Goal: Task Accomplishment & Management: Manage account settings

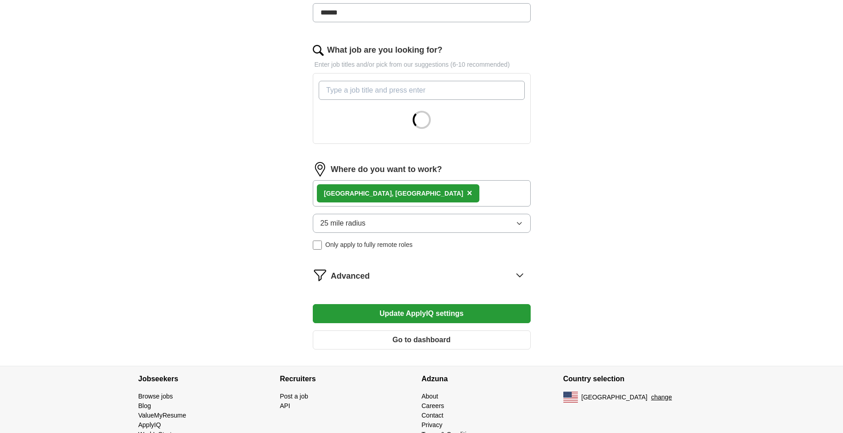
scroll to position [272, 0]
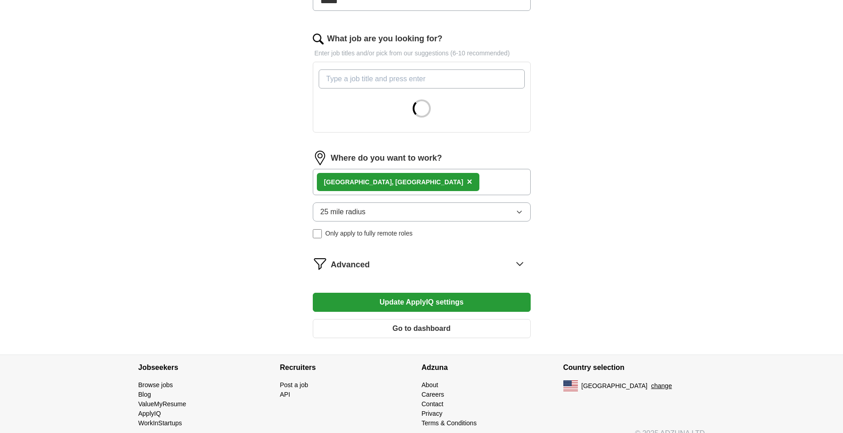
click at [419, 211] on button "25 mile radius" at bounding box center [422, 211] width 218 height 19
click at [680, 256] on div "ApplyIQ Let ApplyIQ do the hard work of searching and applying for jobs. Just t…" at bounding box center [421, 54] width 581 height 599
click at [455, 266] on div "Advanced" at bounding box center [431, 263] width 200 height 15
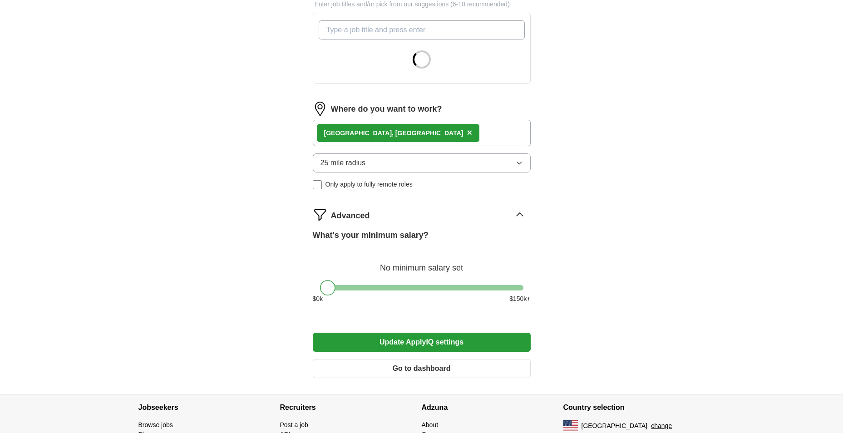
scroll to position [374, 0]
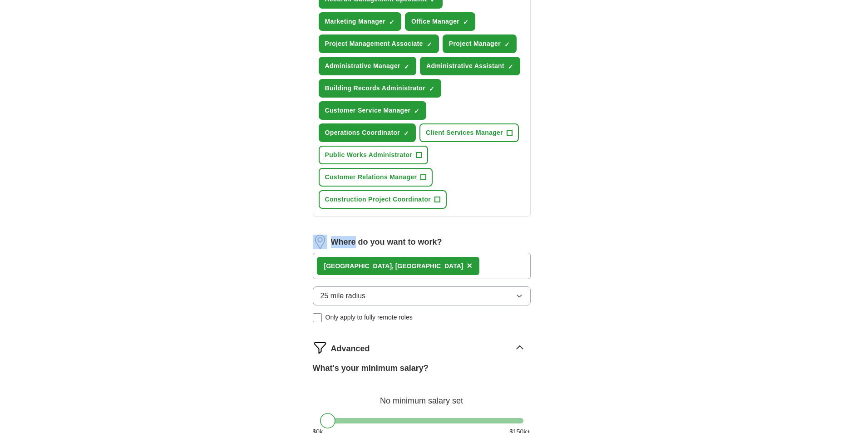
drag, startPoint x: 324, startPoint y: 234, endPoint x: 354, endPoint y: 239, distance: 30.7
click at [354, 239] on form "Select a resume Ridge [PERSON_NAME] Resume [DATE].pdf [DATE] 23:28 Upload a dif…" at bounding box center [422, 133] width 218 height 769
drag, startPoint x: 354, startPoint y: 239, endPoint x: 656, endPoint y: 315, distance: 311.0
click at [680, 309] on div "ApplyIQ Let ApplyIQ do the hard work of searching and applying for jobs. Just t…" at bounding box center [421, 90] width 581 height 874
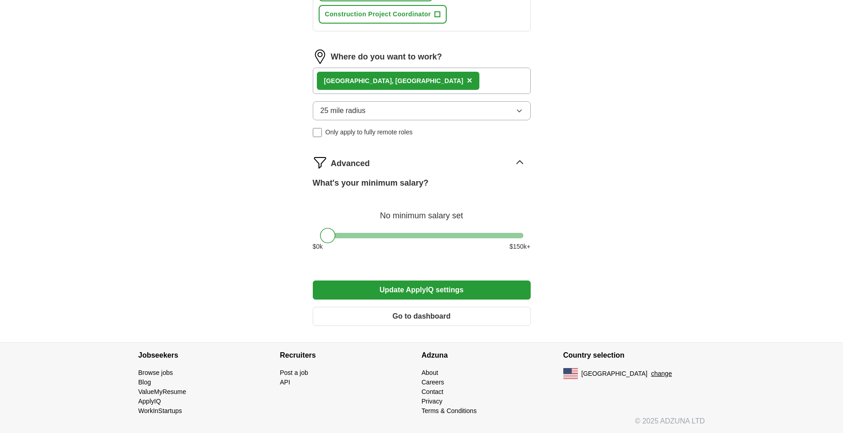
scroll to position [561, 0]
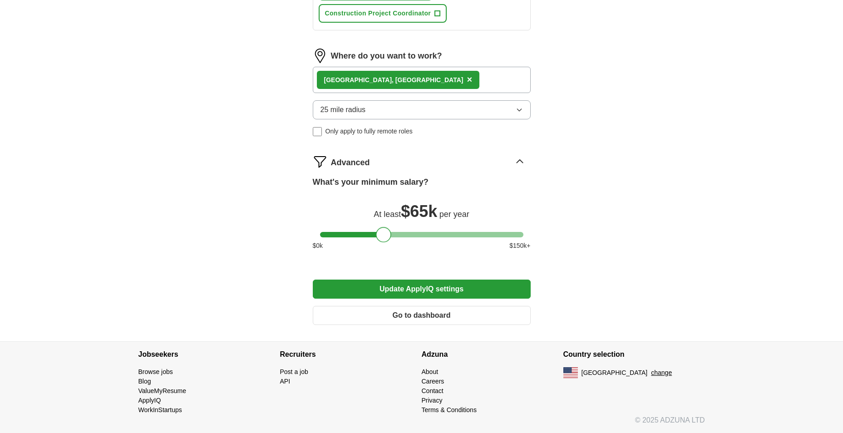
drag, startPoint x: 326, startPoint y: 235, endPoint x: 383, endPoint y: 236, distance: 56.7
click at [383, 236] on div at bounding box center [383, 234] width 15 height 15
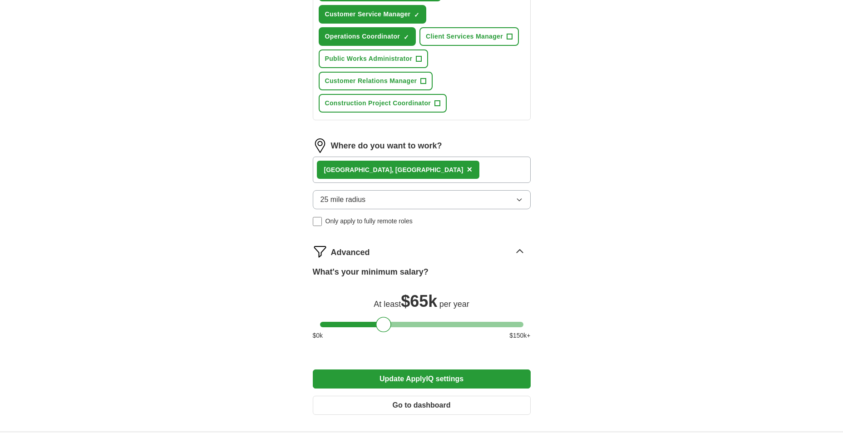
scroll to position [470, 0]
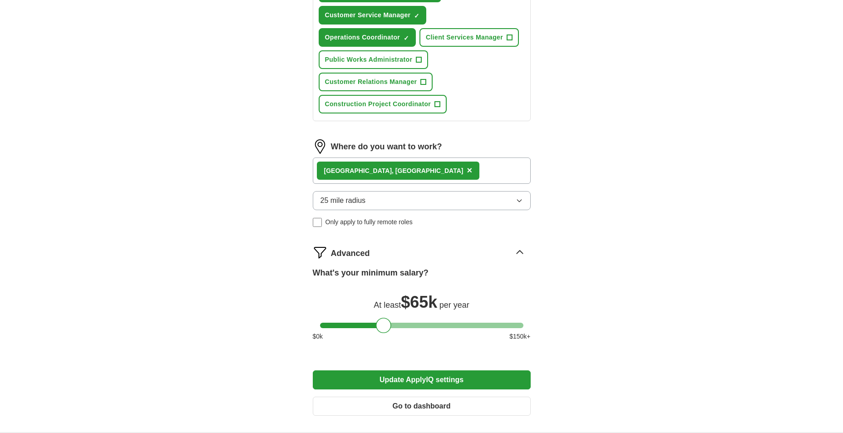
click at [354, 196] on span "25 mile radius" at bounding box center [342, 200] width 45 height 11
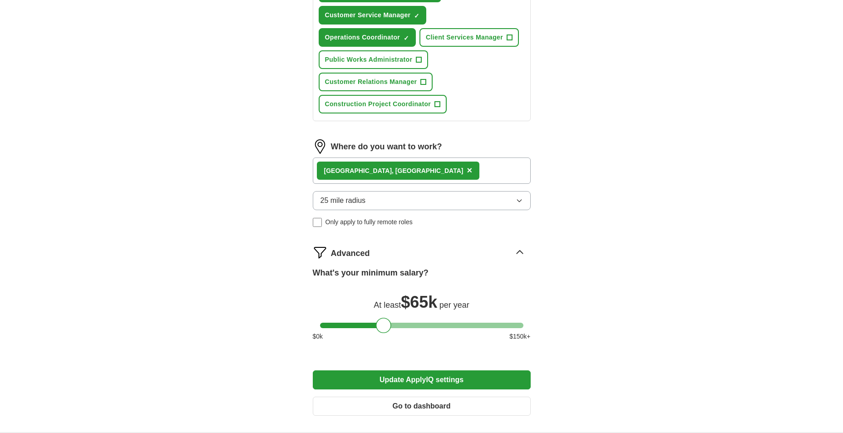
click at [414, 170] on div "[GEOGRAPHIC_DATA], [GEOGRAPHIC_DATA] ×" at bounding box center [422, 171] width 218 height 26
click at [456, 172] on div "[GEOGRAPHIC_DATA], [GEOGRAPHIC_DATA] ×" at bounding box center [422, 171] width 218 height 26
click at [414, 166] on div "[GEOGRAPHIC_DATA], [GEOGRAPHIC_DATA] ×" at bounding box center [422, 171] width 218 height 26
click at [467, 168] on span "×" at bounding box center [469, 170] width 5 height 10
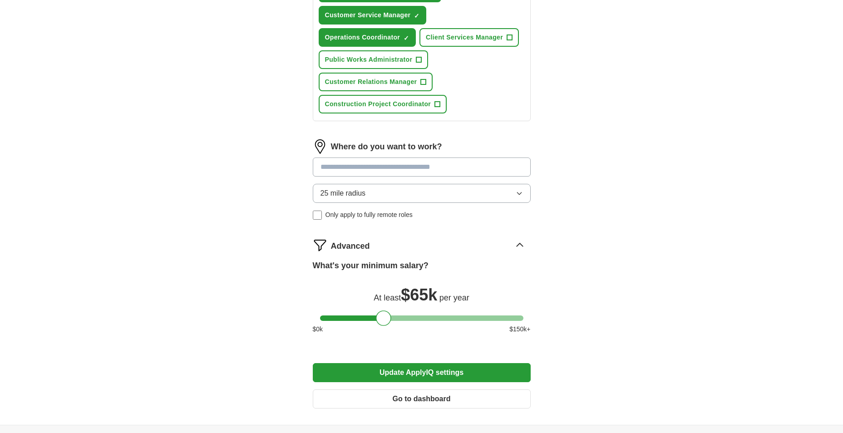
click at [366, 174] on input at bounding box center [422, 167] width 218 height 19
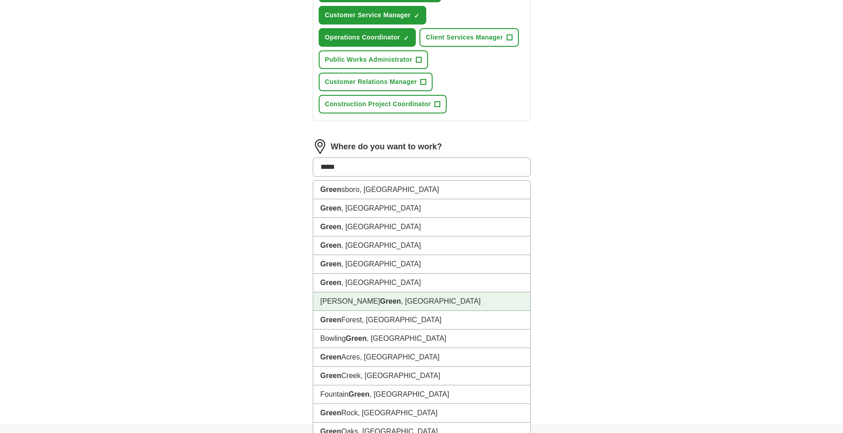
type input "******"
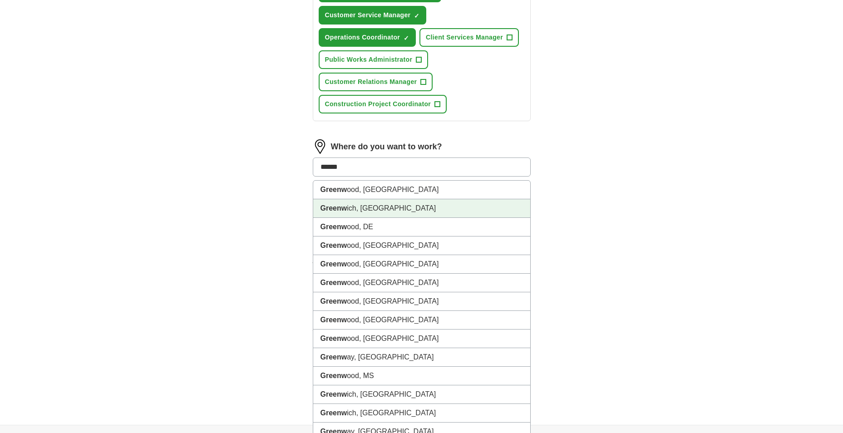
click at [367, 209] on li "Greenw ich, [GEOGRAPHIC_DATA]" at bounding box center [421, 208] width 217 height 19
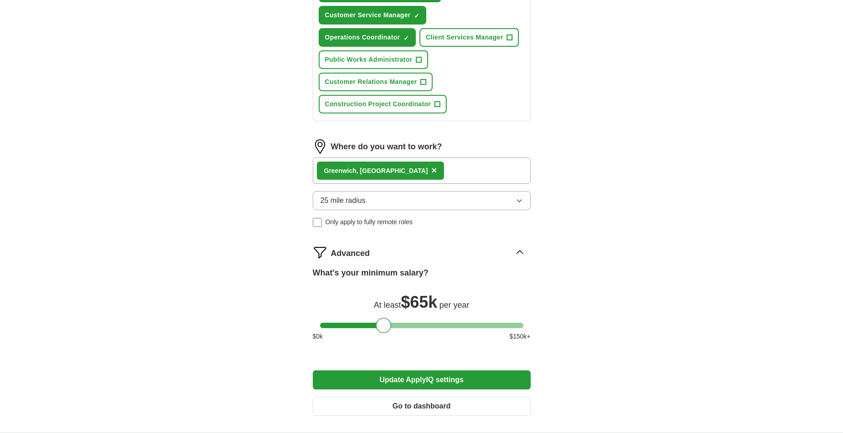
click at [460, 378] on button "Update ApplyIQ settings" at bounding box center [422, 379] width 218 height 19
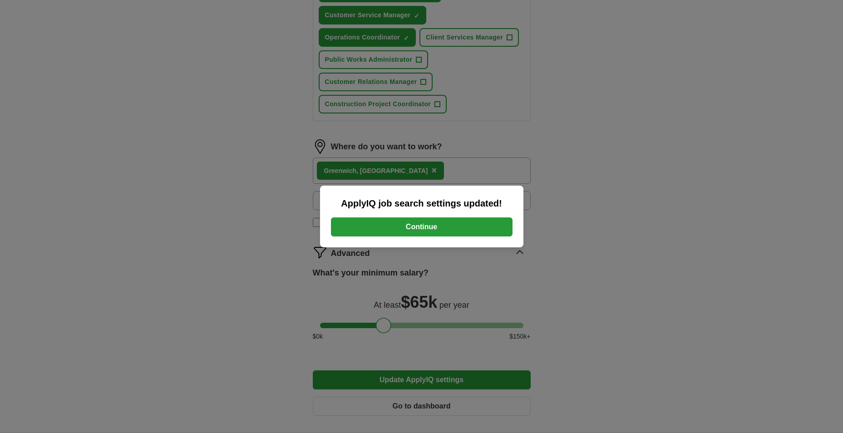
click at [462, 226] on button "Continue" at bounding box center [422, 226] width 182 height 19
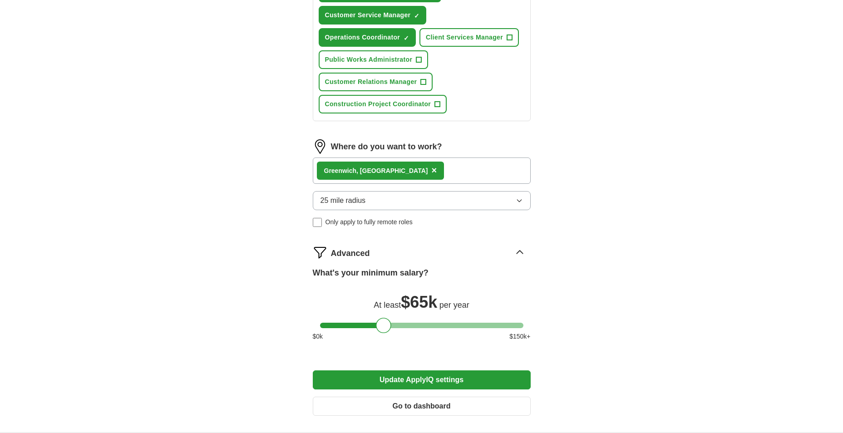
click at [417, 213] on div "25 mile radius Only apply to fully remote roles" at bounding box center [422, 209] width 218 height 36
click at [415, 203] on button "25 mile radius" at bounding box center [422, 200] width 218 height 19
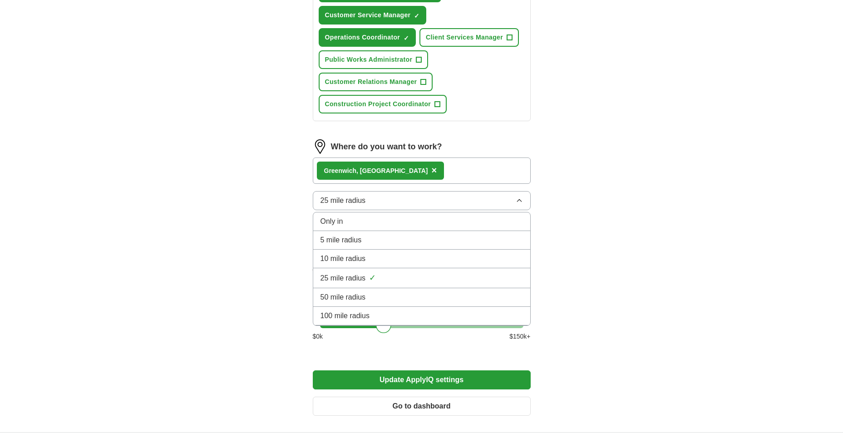
click at [350, 207] on button "25 mile radius" at bounding box center [422, 200] width 218 height 19
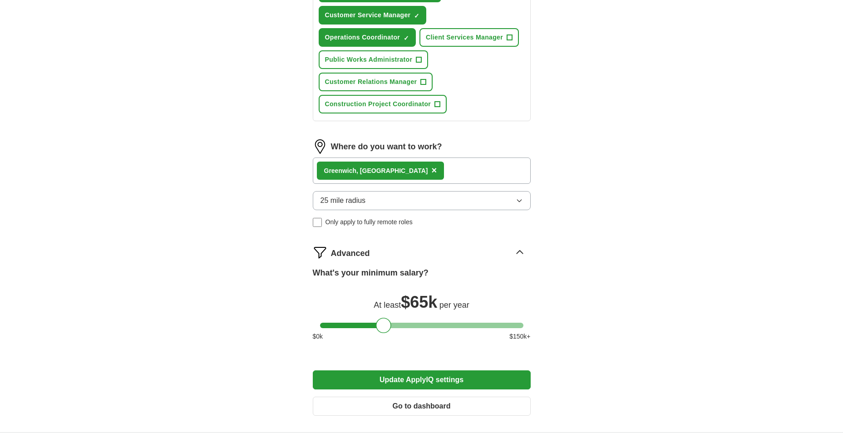
click at [353, 205] on span "25 mile radius" at bounding box center [342, 200] width 45 height 11
